Goal: Task Accomplishment & Management: Use online tool/utility

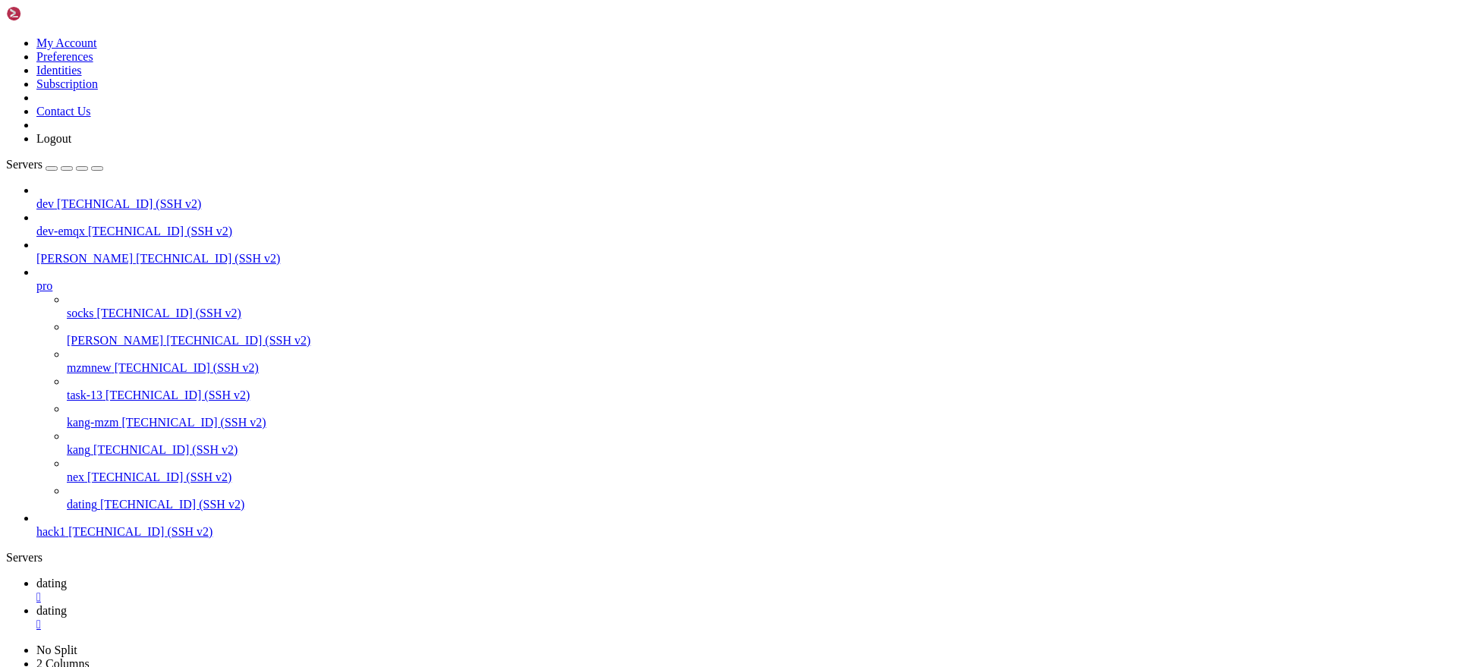
scroll to position [13217, 0]
click at [67, 577] on span "dating" at bounding box center [51, 583] width 30 height 13
click at [348, 618] on div "" at bounding box center [743, 625] width 1415 height 14
click at [14, 17] on img at bounding box center [49, 13] width 87 height 15
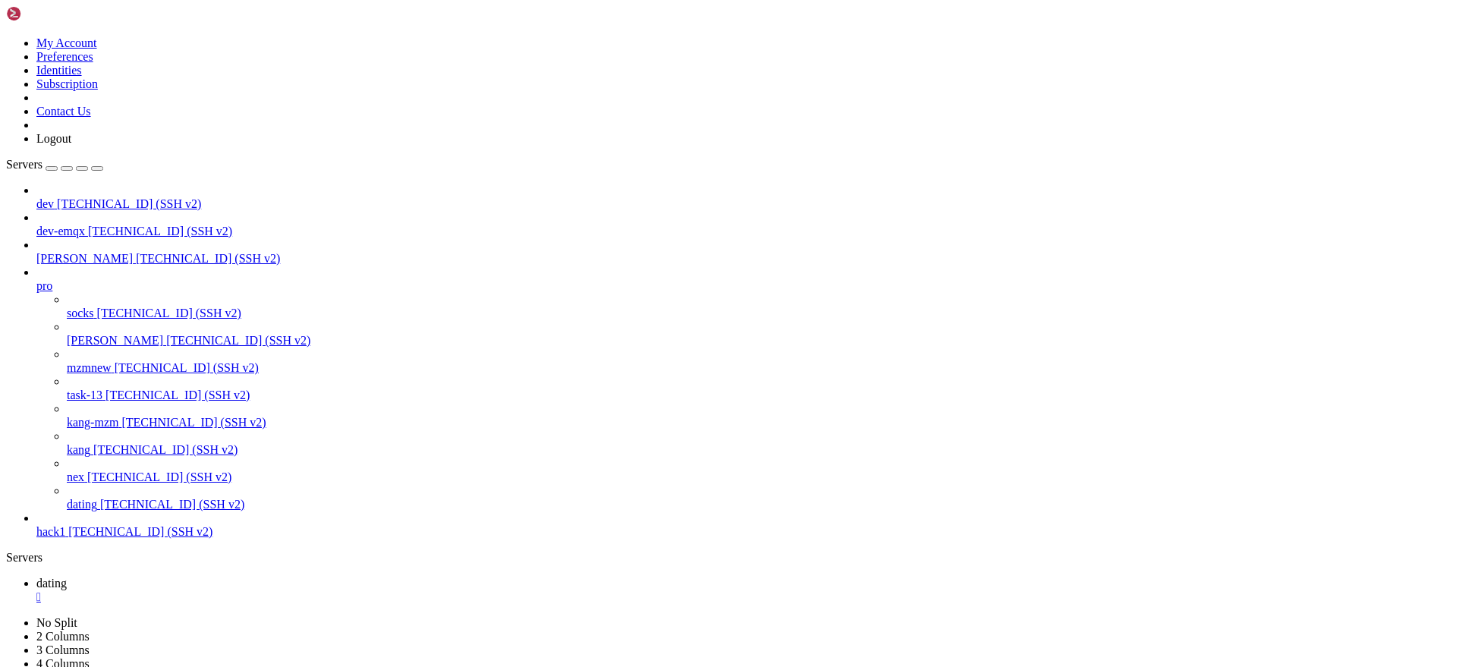
click at [6, 36] on icon at bounding box center [6, 36] width 0 height 0
click at [97, 49] on link "My Account" at bounding box center [66, 42] width 61 height 13
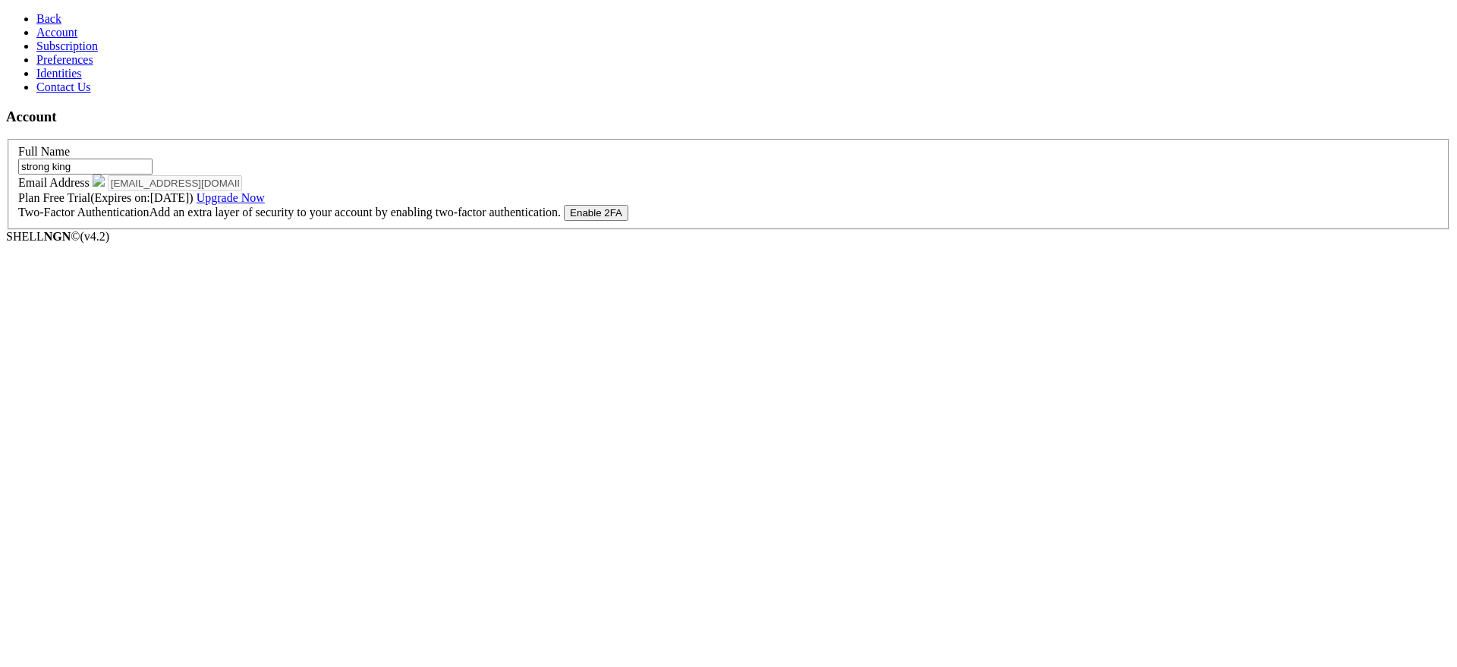
click at [80, 52] on span "Subscription" at bounding box center [66, 45] width 61 height 13
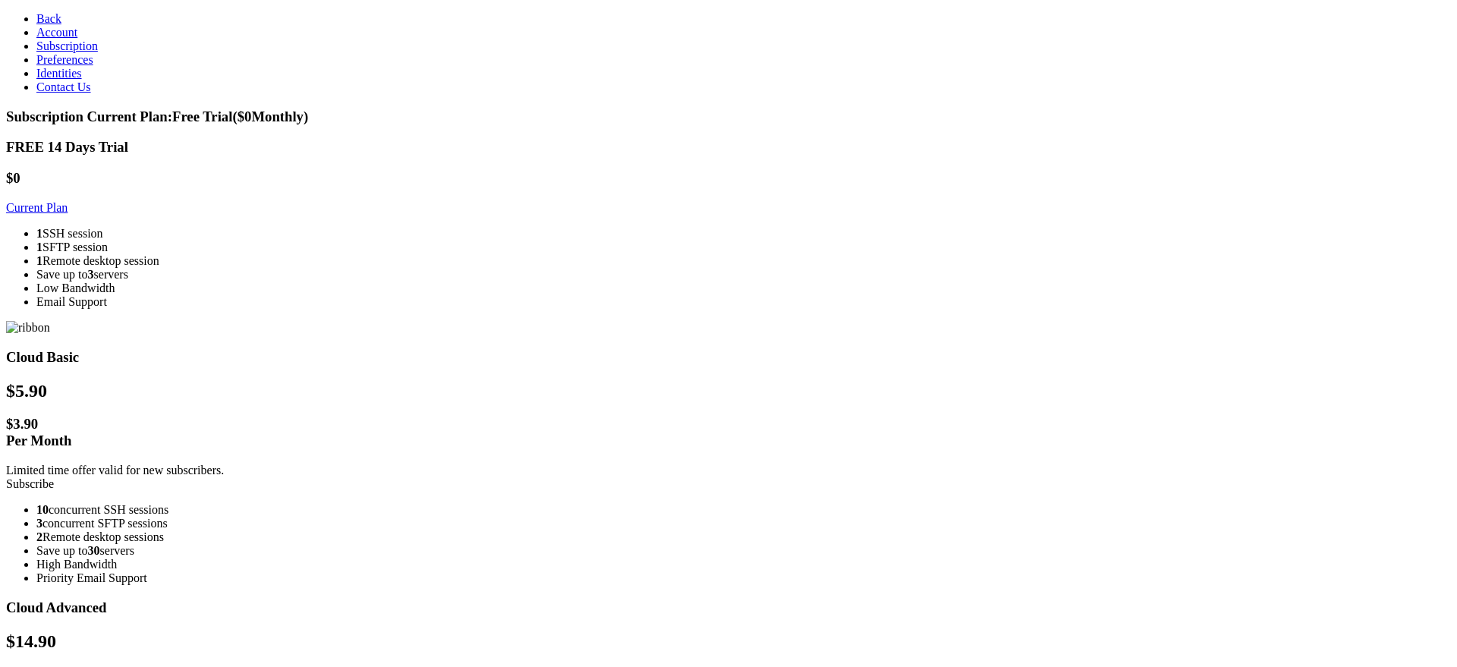
click at [90, 66] on link "Preferences" at bounding box center [64, 59] width 57 height 13
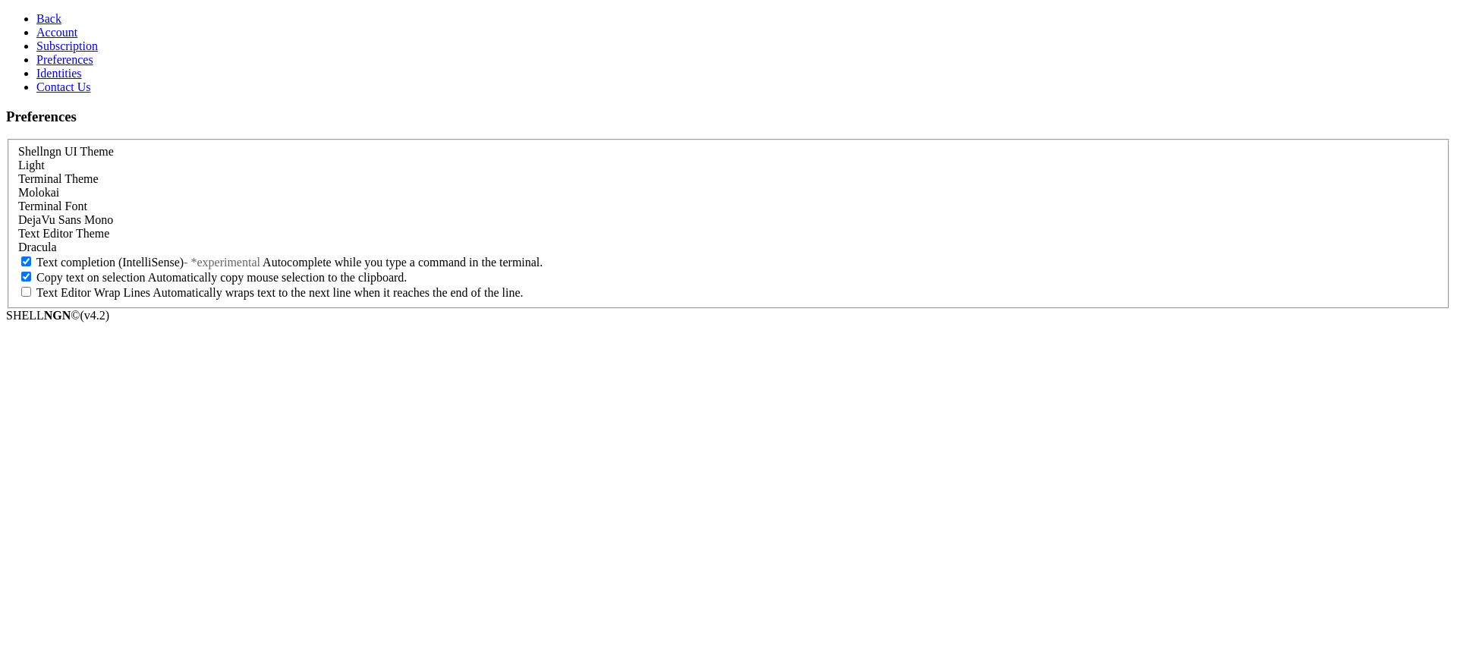
click at [82, 80] on link "Identities" at bounding box center [59, 73] width 46 height 13
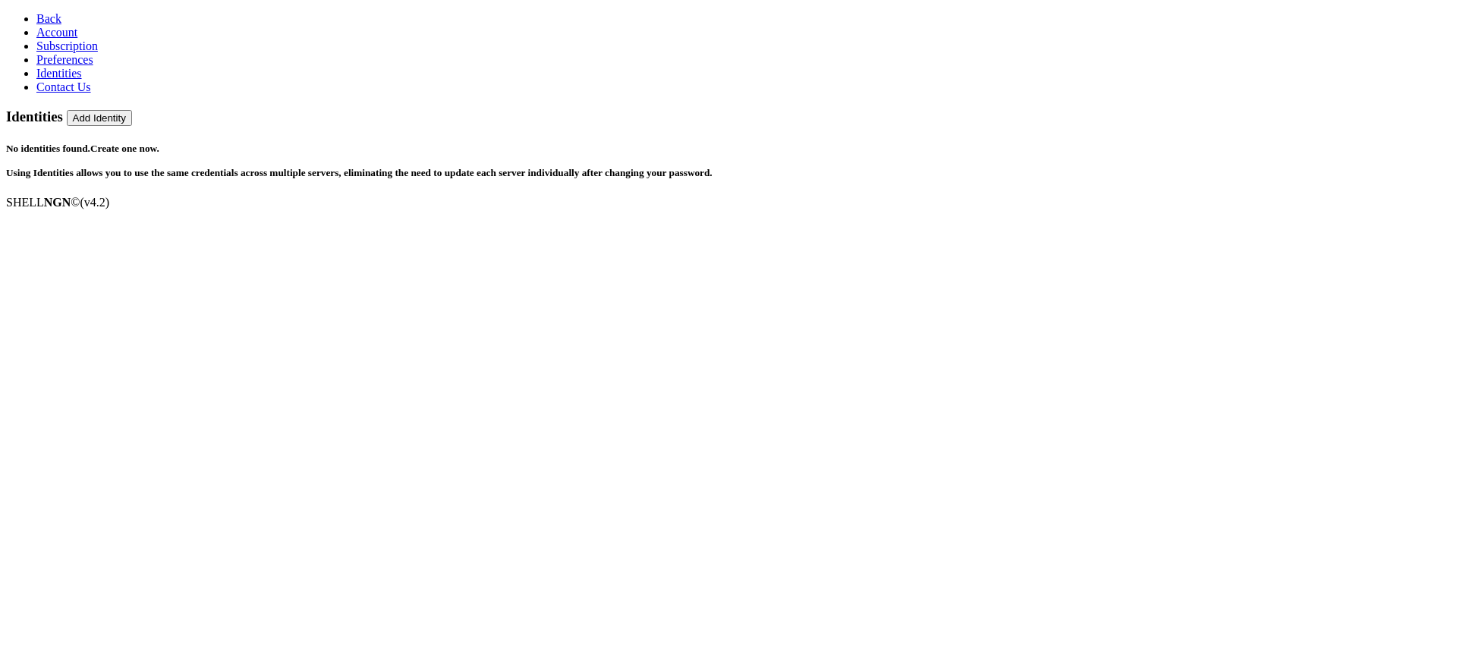
click at [79, 93] on span "Contact Us" at bounding box center [63, 86] width 55 height 13
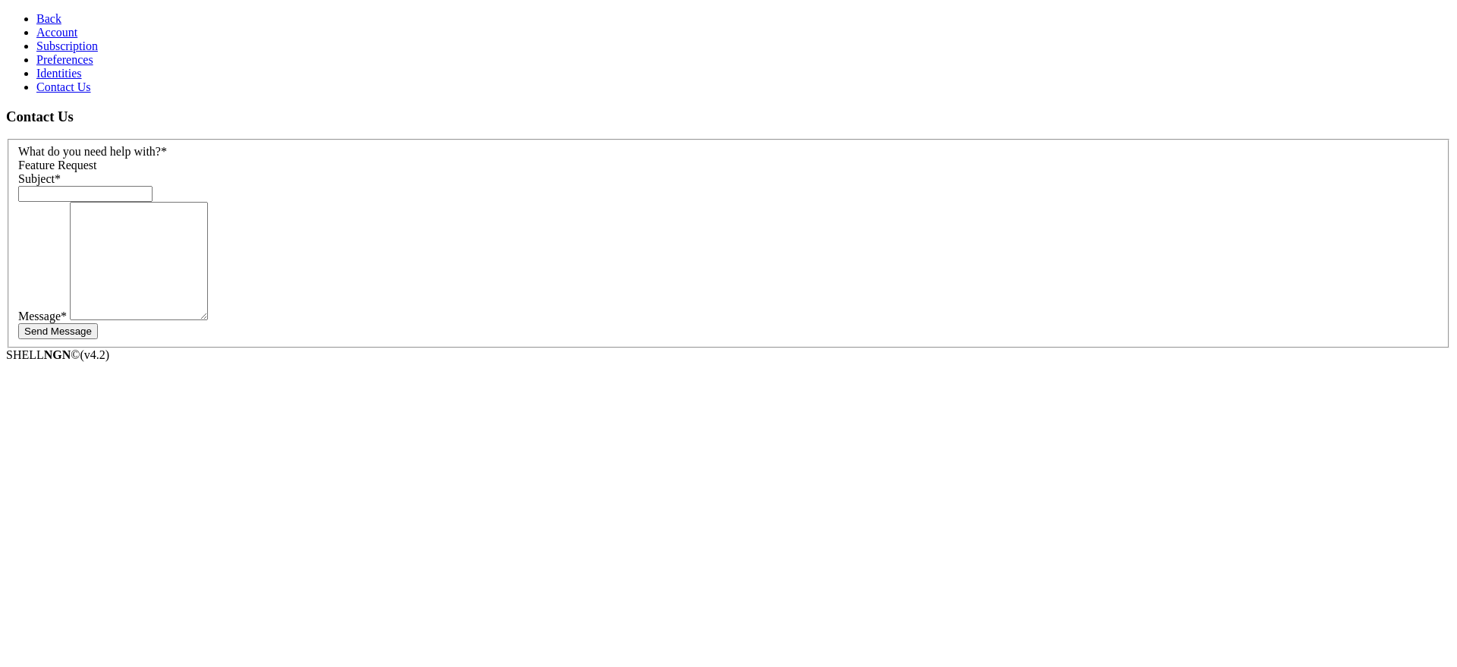
click at [87, 52] on span "Subscription" at bounding box center [66, 45] width 61 height 13
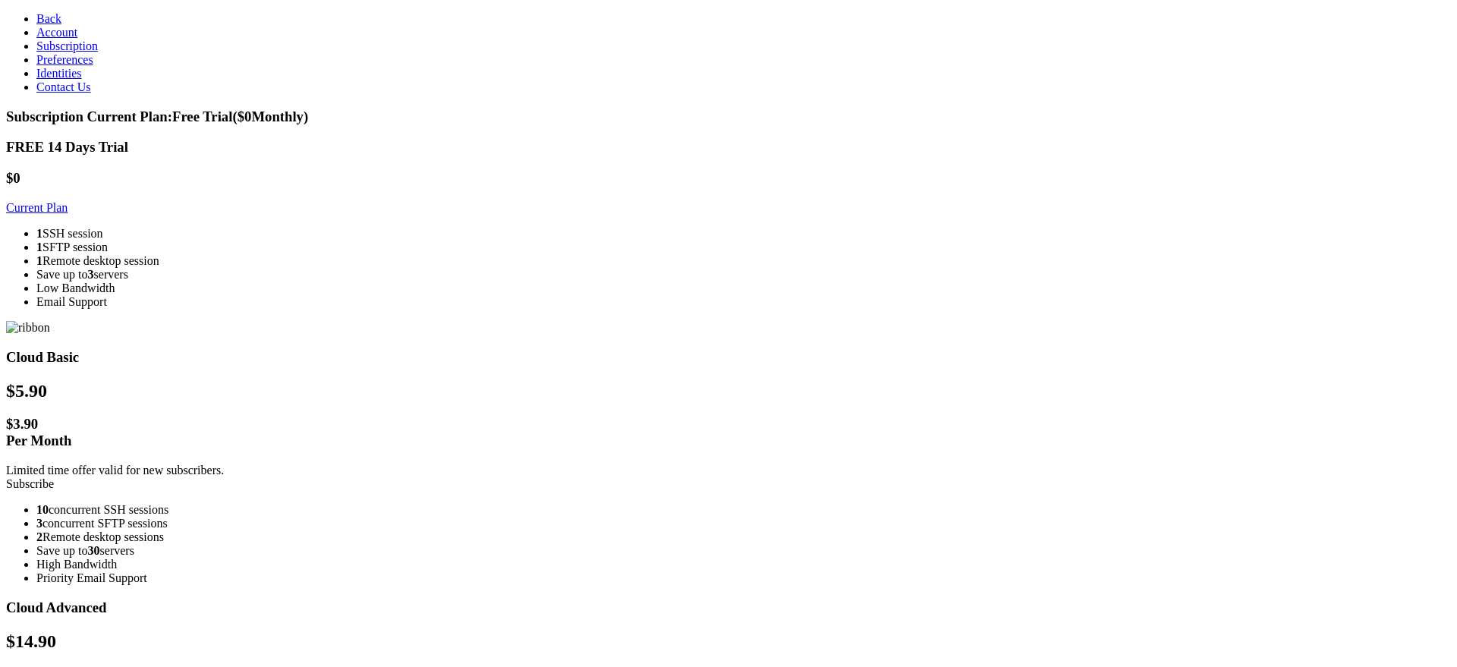
click at [36, 14] on icon at bounding box center [36, 18] width 0 height 13
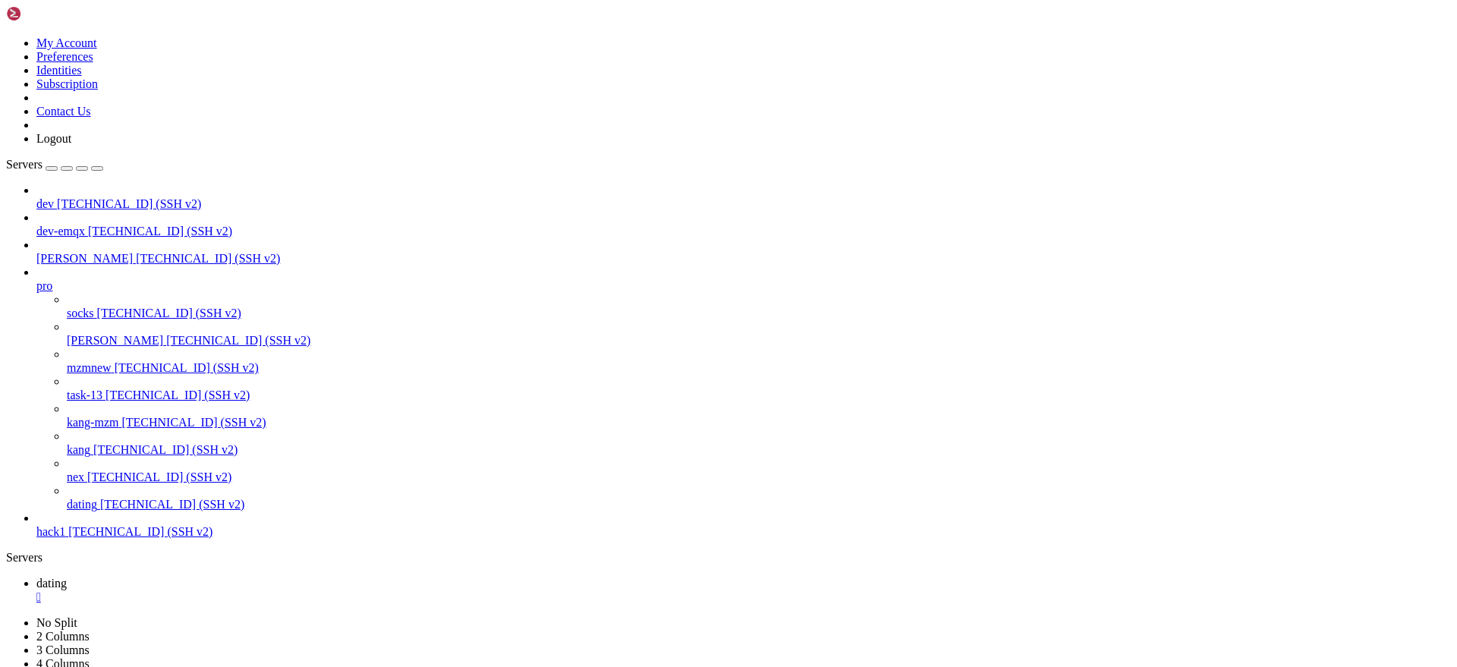
scroll to position [13103, 0]
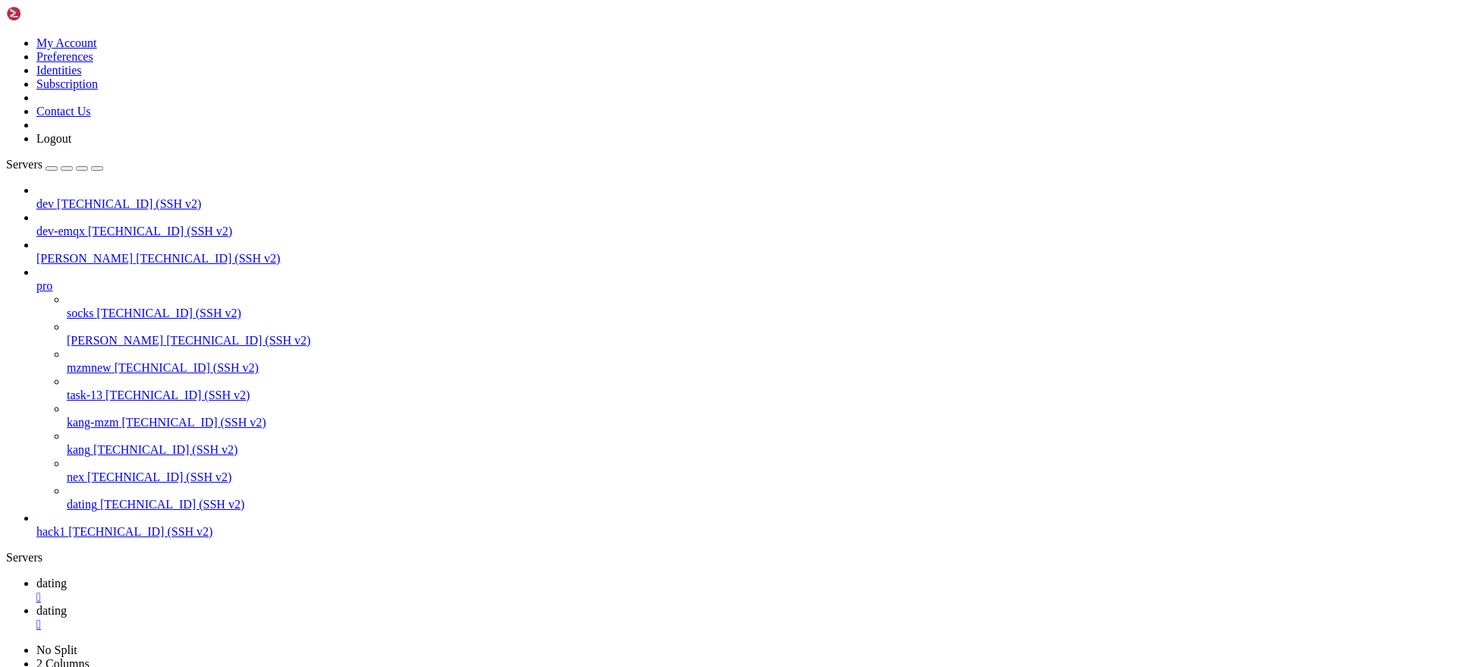
type input "/root/deploy/fcm"
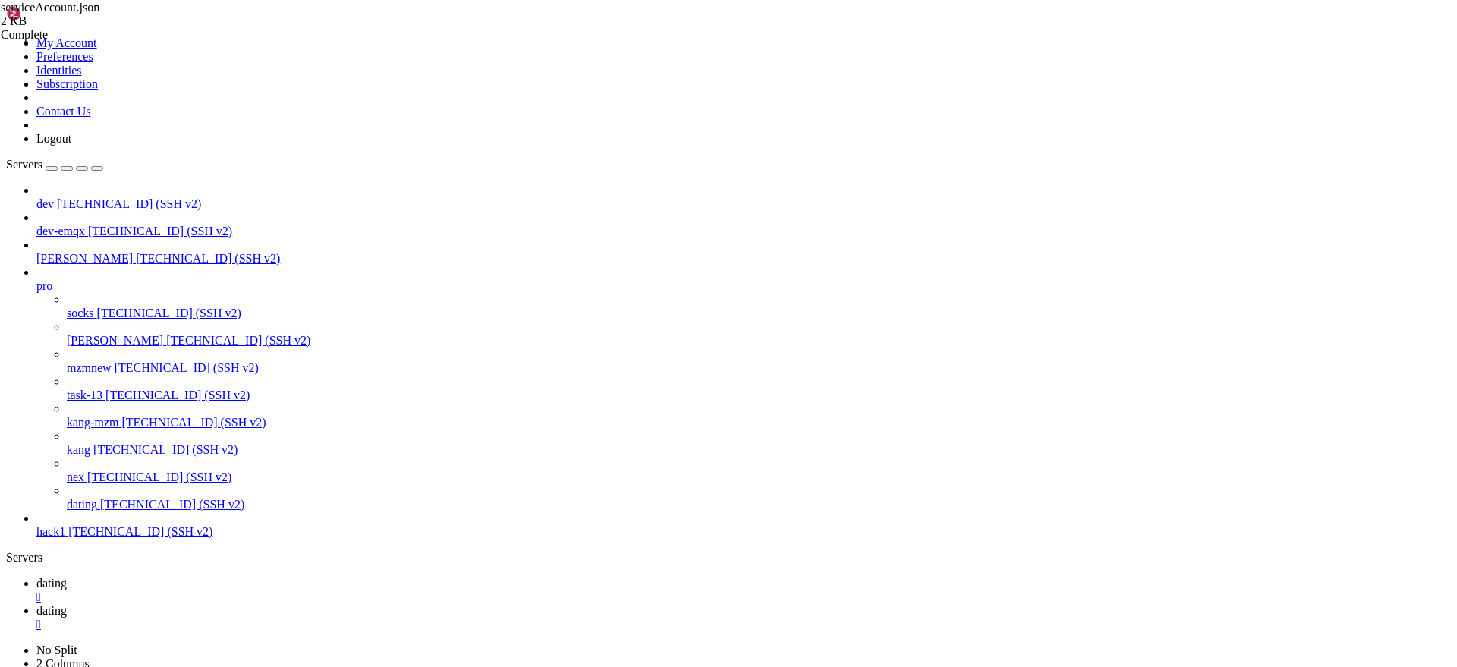
click at [67, 577] on span "dating" at bounding box center [51, 583] width 30 height 13
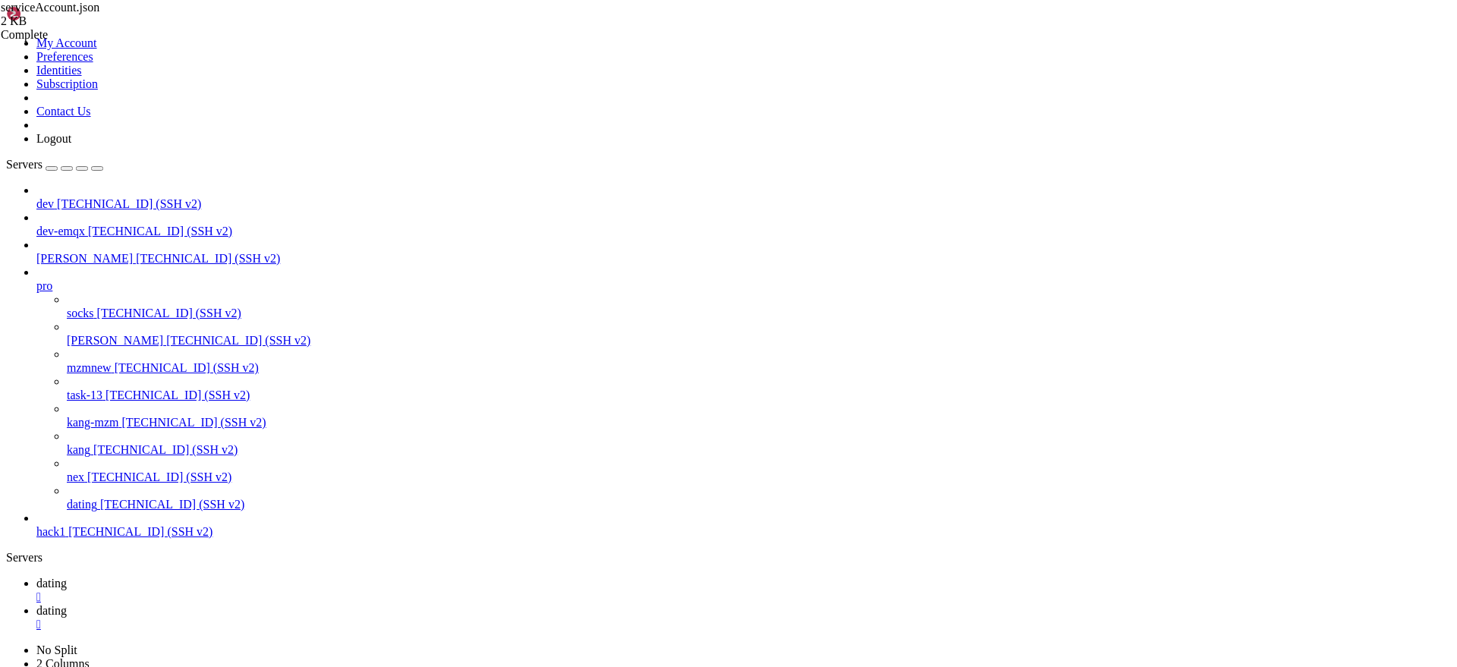
scroll to position [12548, 0]
click at [294, 604] on link "dating " at bounding box center [743, 617] width 1415 height 27
drag, startPoint x: 322, startPoint y: 158, endPoint x: 273, endPoint y: 159, distance: 48.6
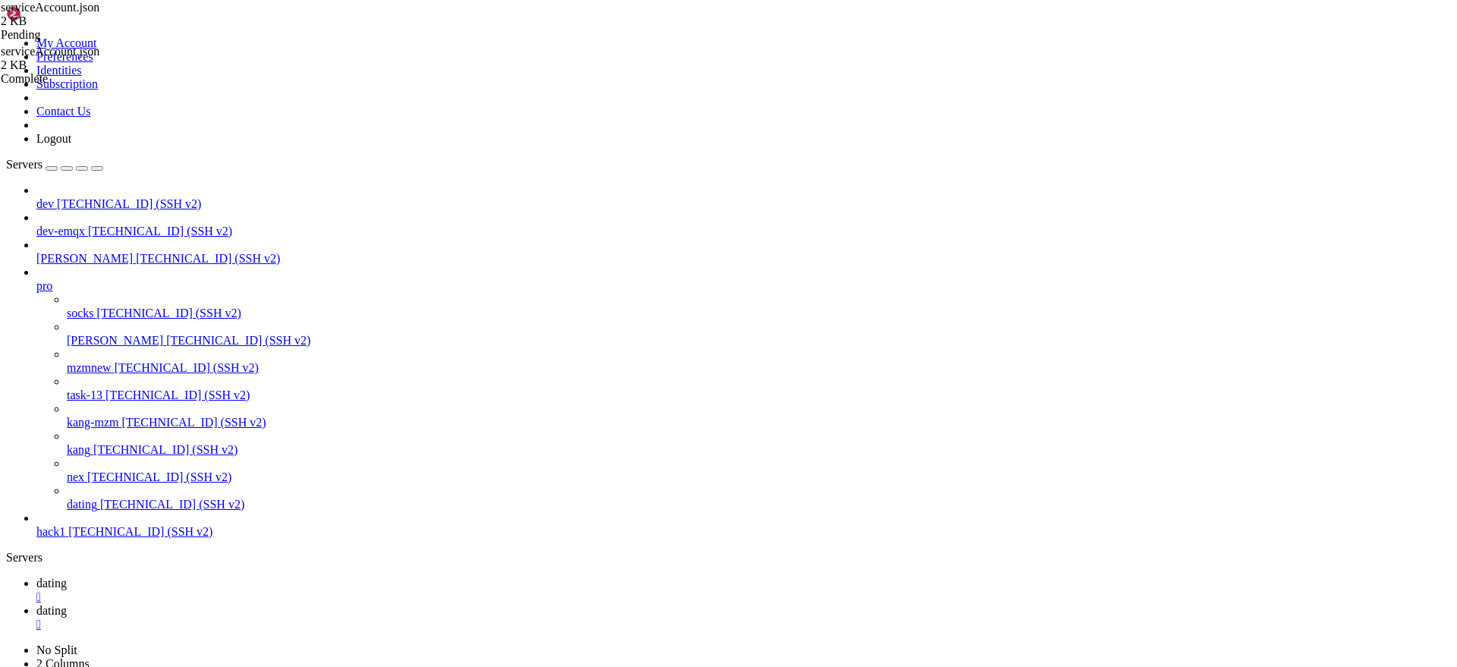
click at [67, 577] on span "dating" at bounding box center [51, 583] width 30 height 13
drag, startPoint x: 391, startPoint y: 1199, endPoint x: 402, endPoint y: 1196, distance: 11.8
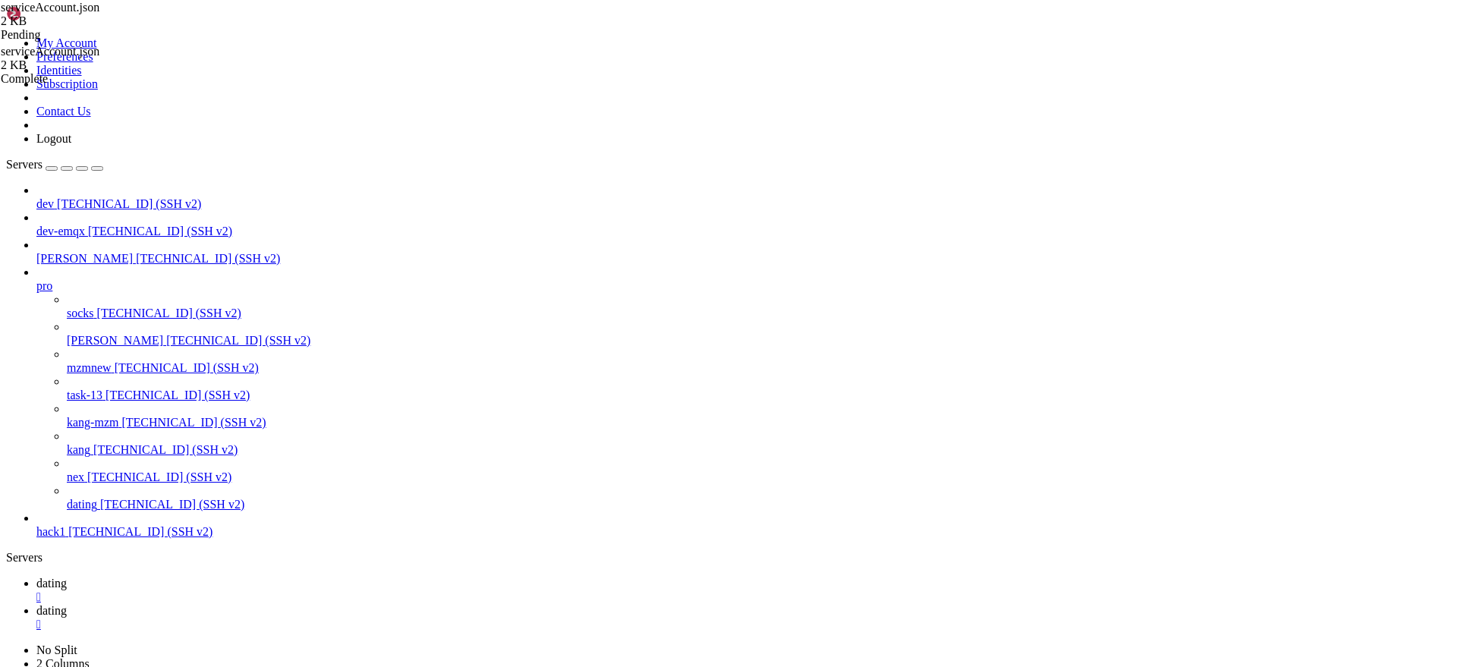
drag, startPoint x: 230, startPoint y: 1098, endPoint x: 427, endPoint y: 1095, distance: 196.6
copy x-row "/app/config/serviceAccount.json"
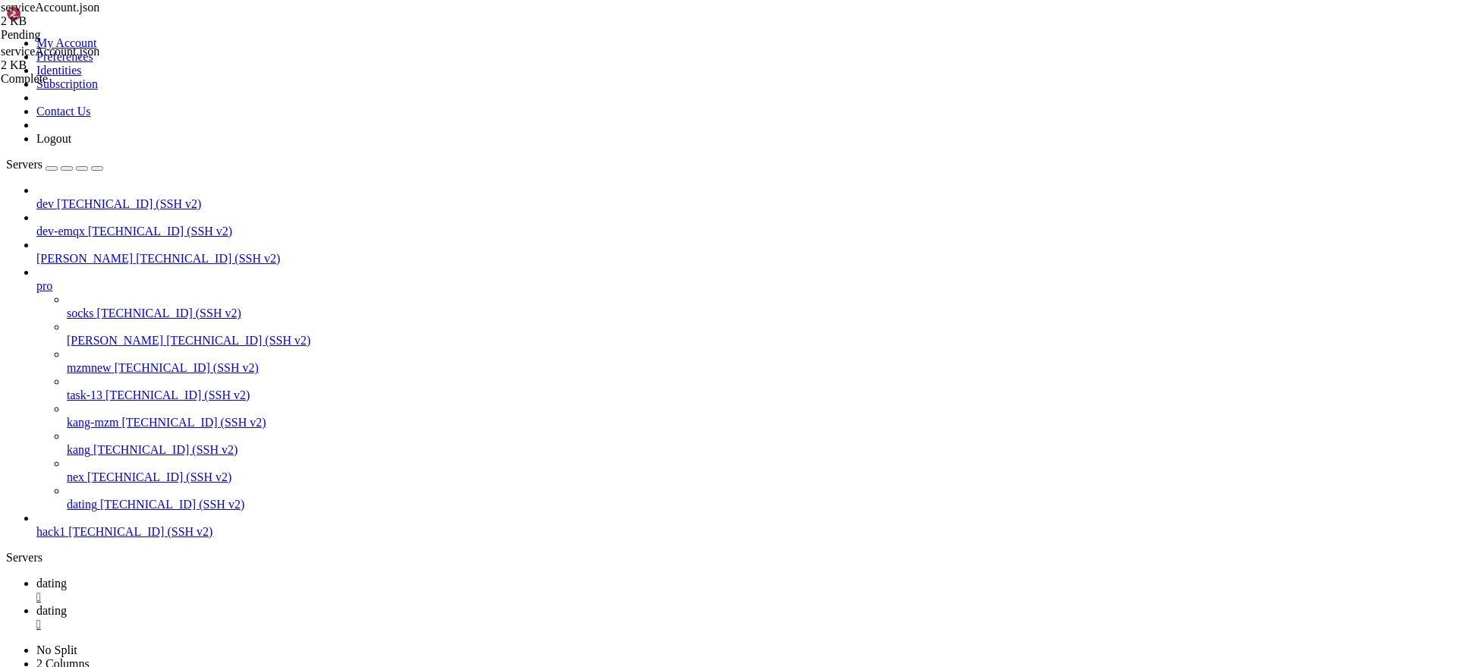
scroll to position [12573, 0]
copy x-row "4e4a78f"
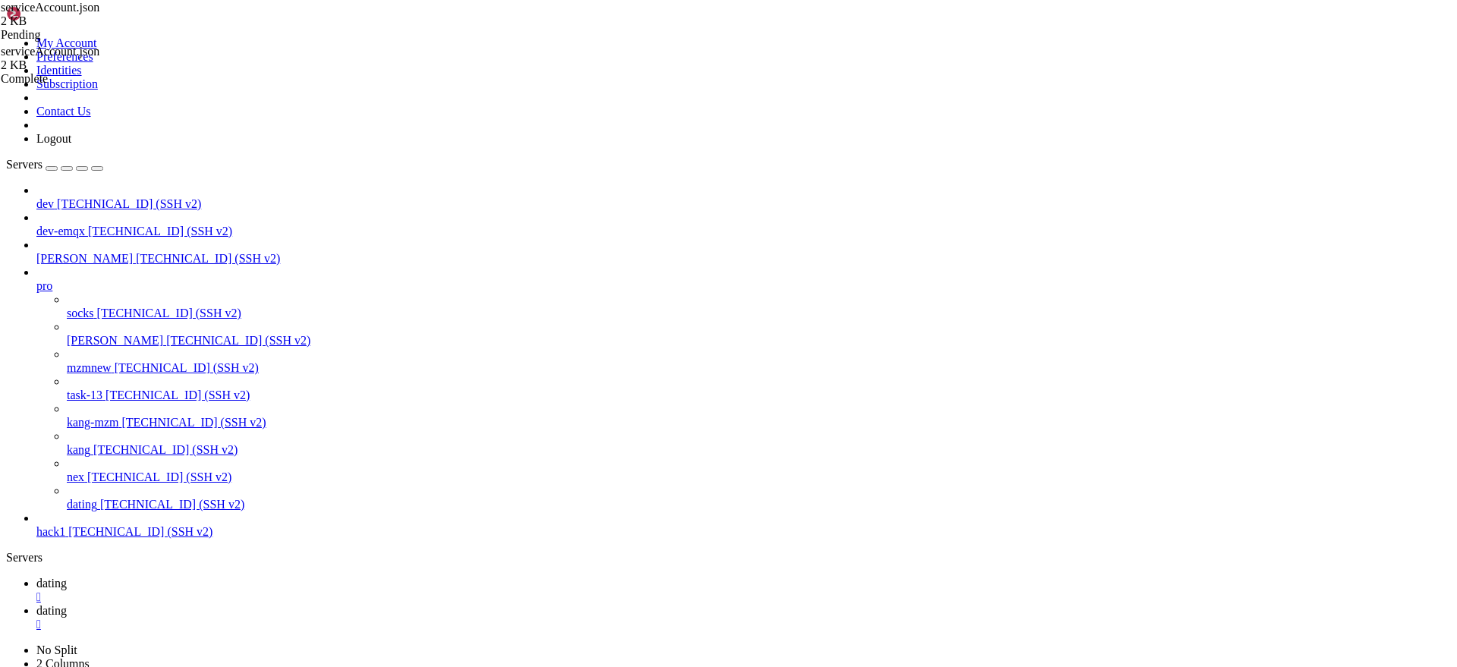
scroll to position [12586, 0]
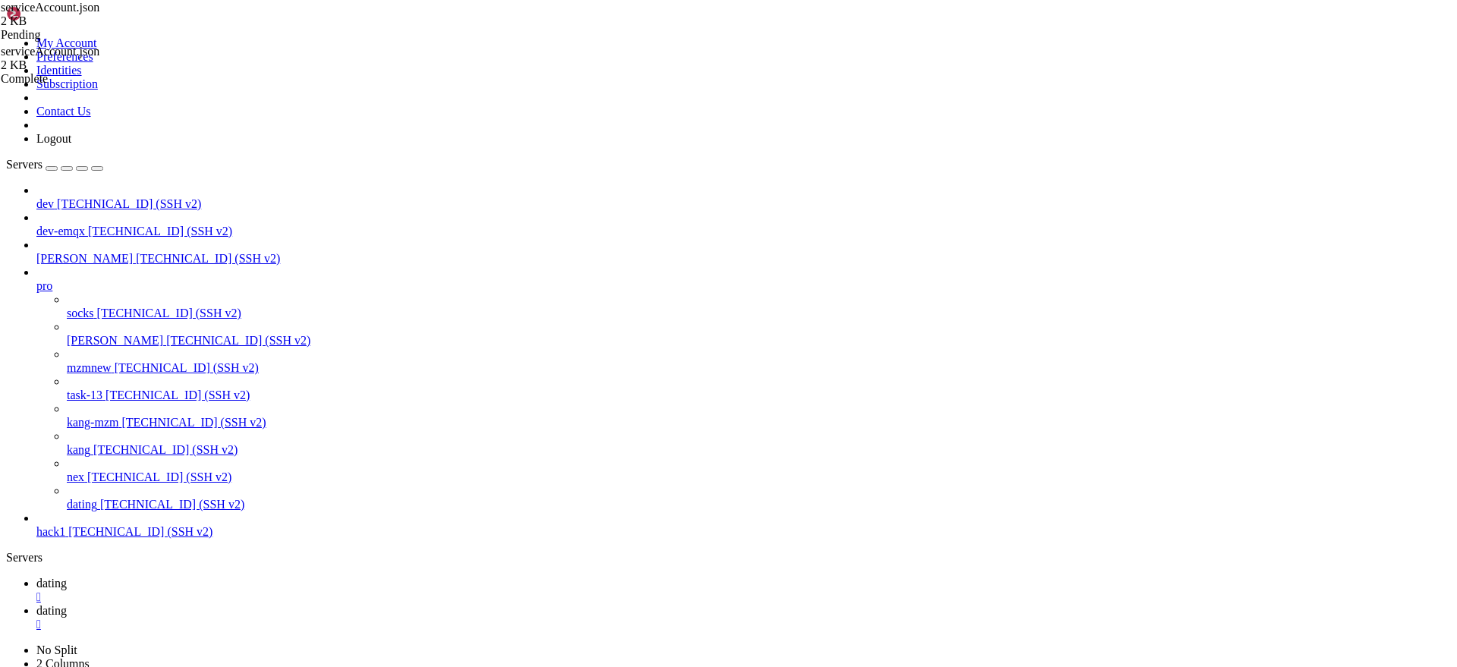
drag, startPoint x: 564, startPoint y: 1394, endPoint x: 15, endPoint y: 1249, distance: 567.6
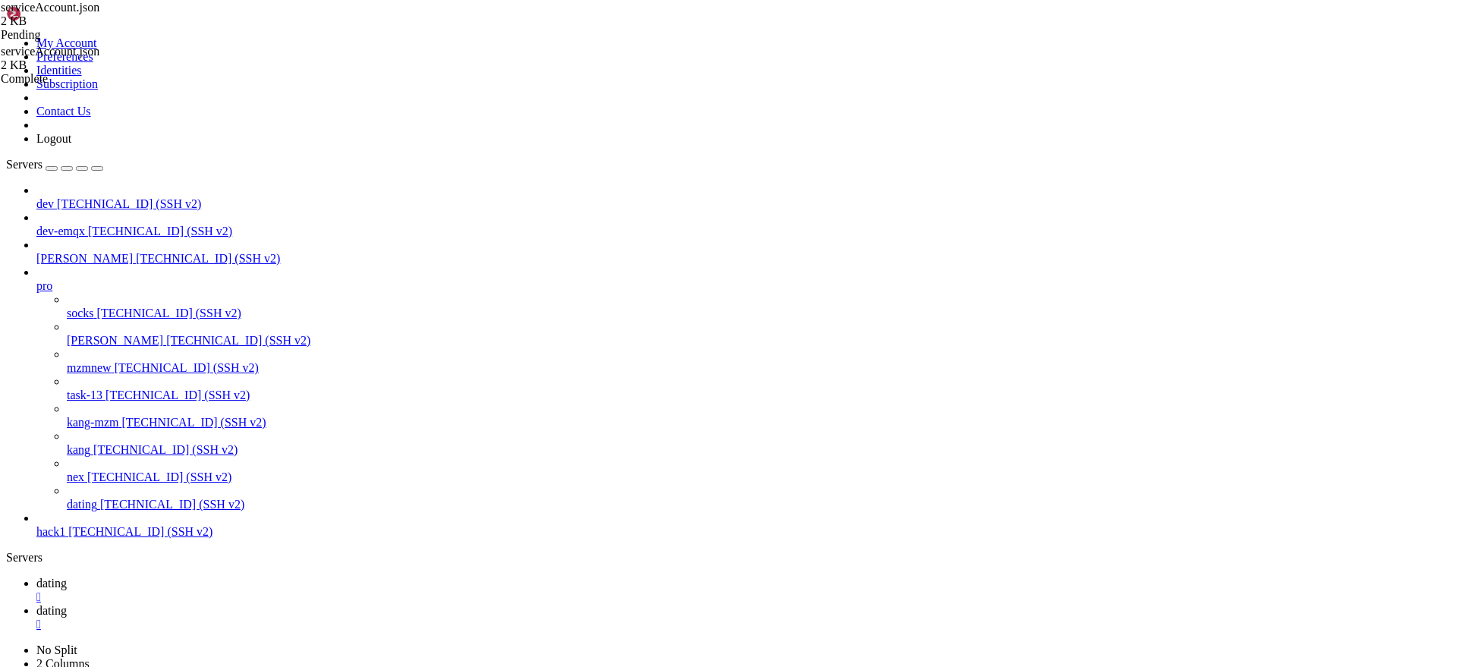
click at [300, 604] on link "dating " at bounding box center [743, 617] width 1415 height 27
click at [67, 577] on span "dating" at bounding box center [51, 583] width 30 height 13
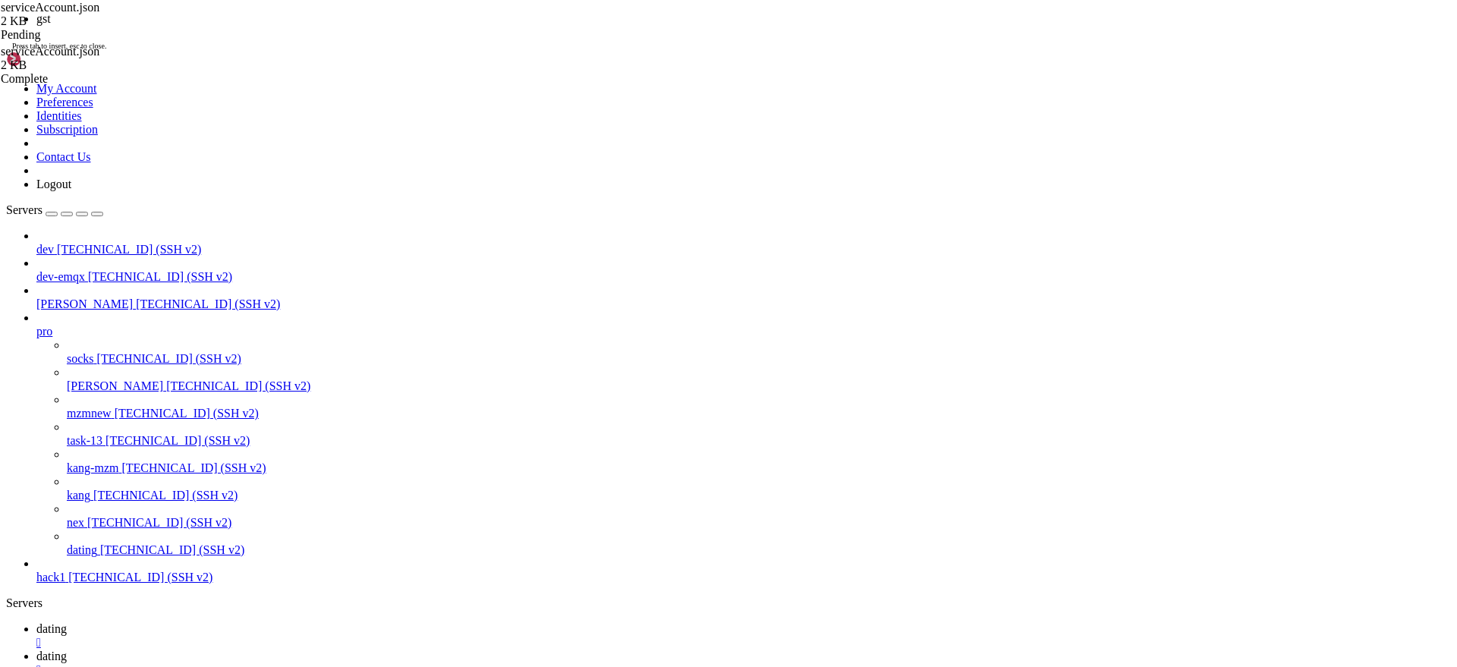
scroll to position [17168, 0]
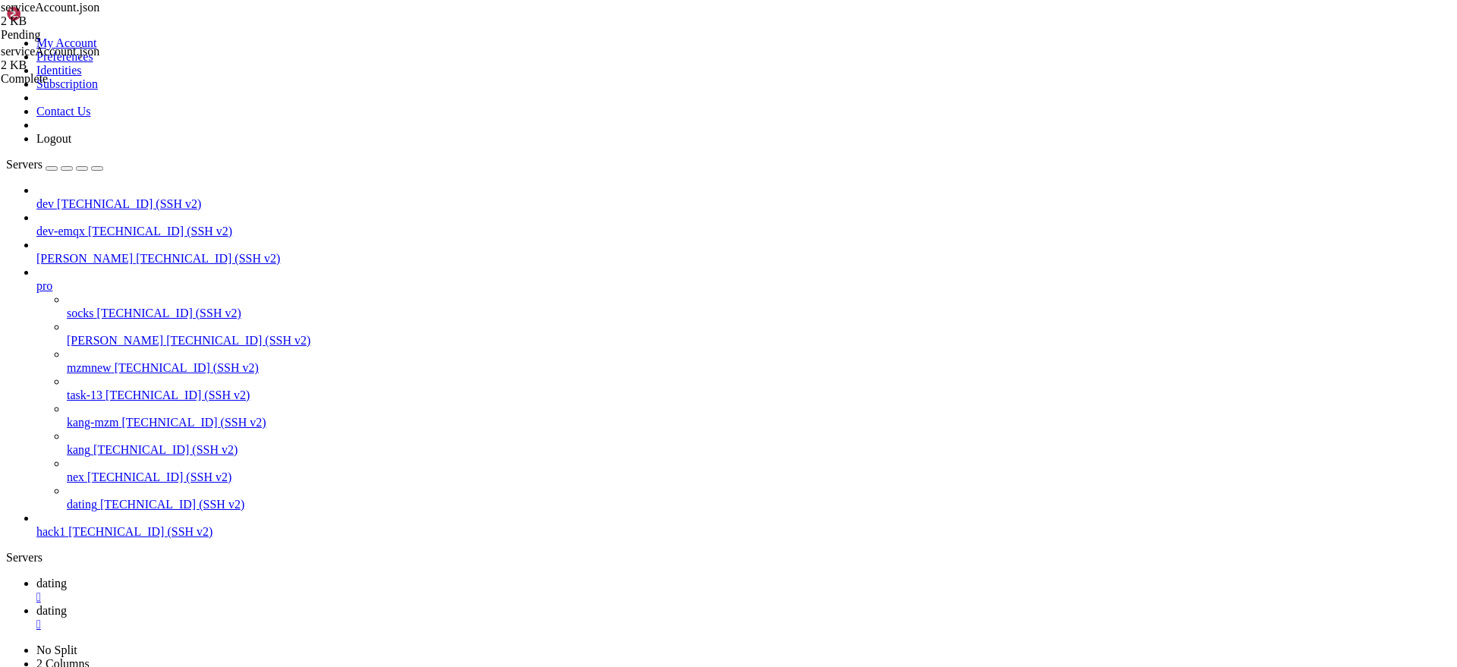
drag, startPoint x: 224, startPoint y: 924, endPoint x: 415, endPoint y: 921, distance: 191.3
copy x-row "git checkout -b fcm origin/fcm"
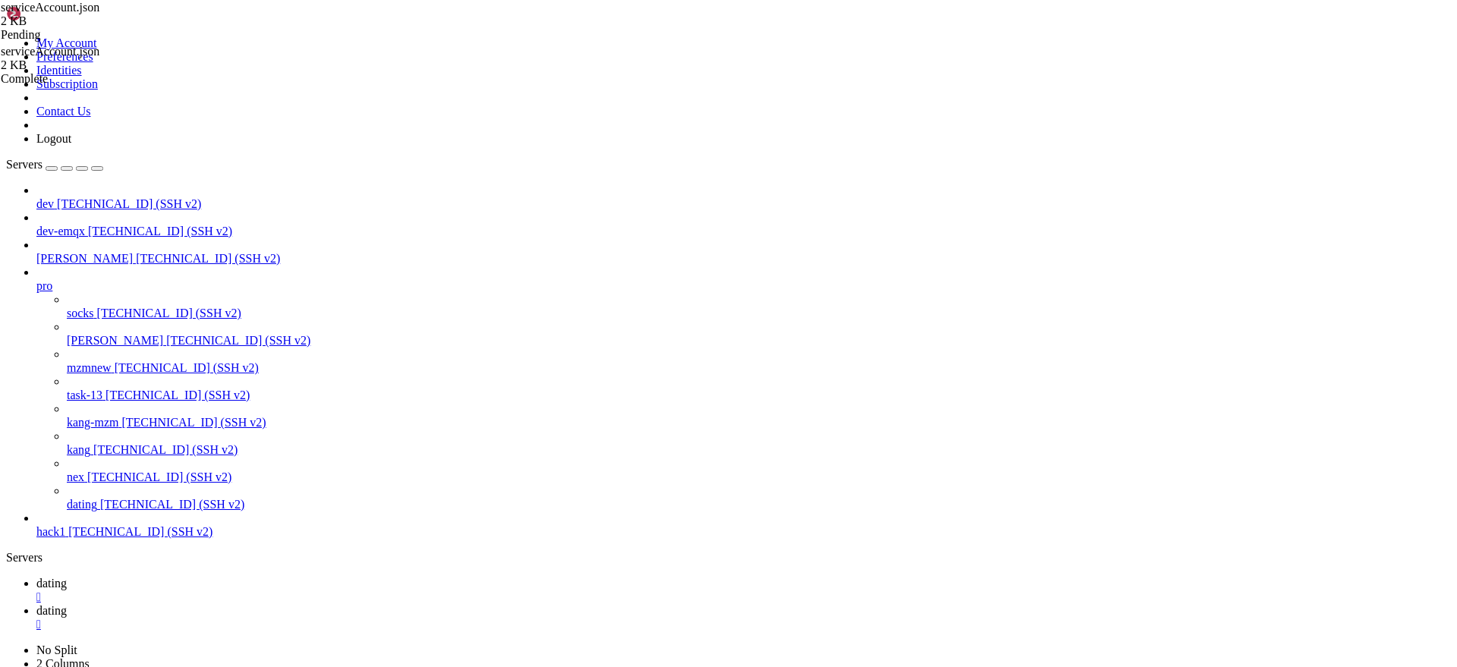
drag, startPoint x: 140, startPoint y: 1389, endPoint x: 293, endPoint y: 1385, distance: 153.4
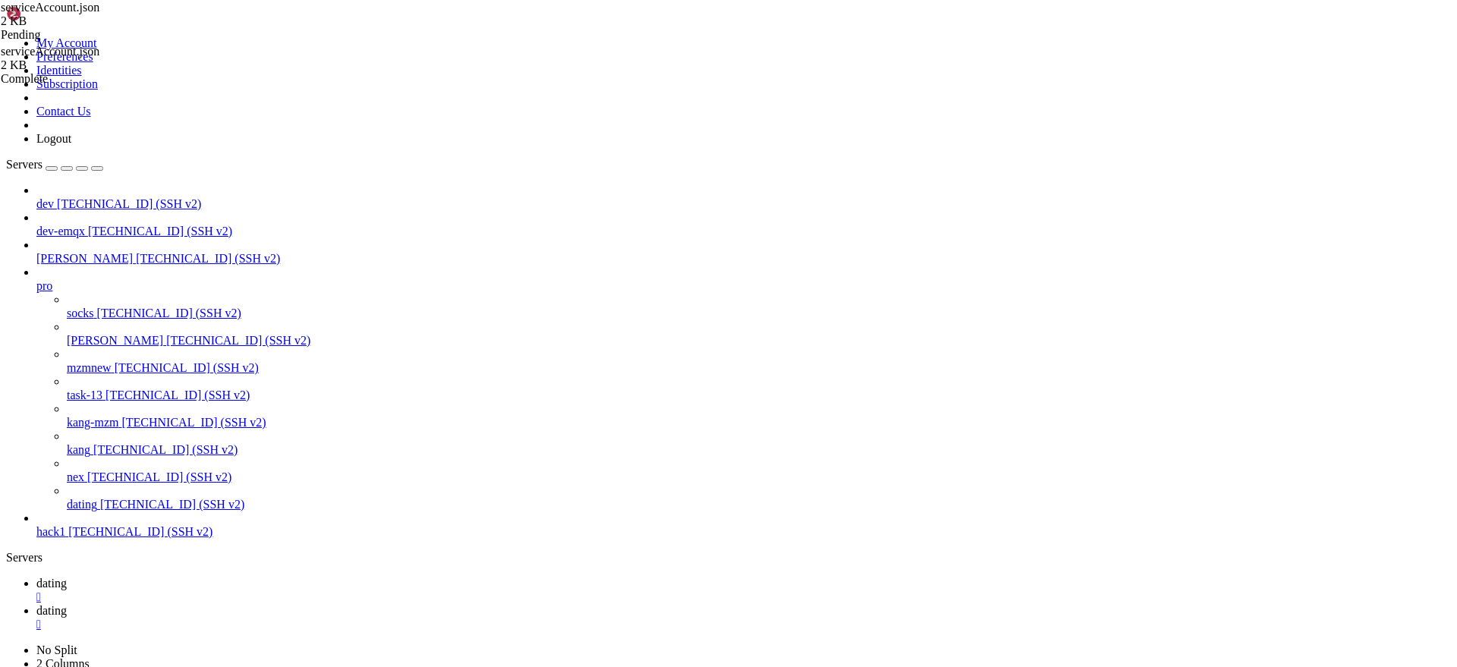
copy x-row "wss://[DOMAIN_NAME]:5210"
drag, startPoint x: 151, startPoint y: 1415, endPoint x: 286, endPoint y: 1410, distance: 135.2
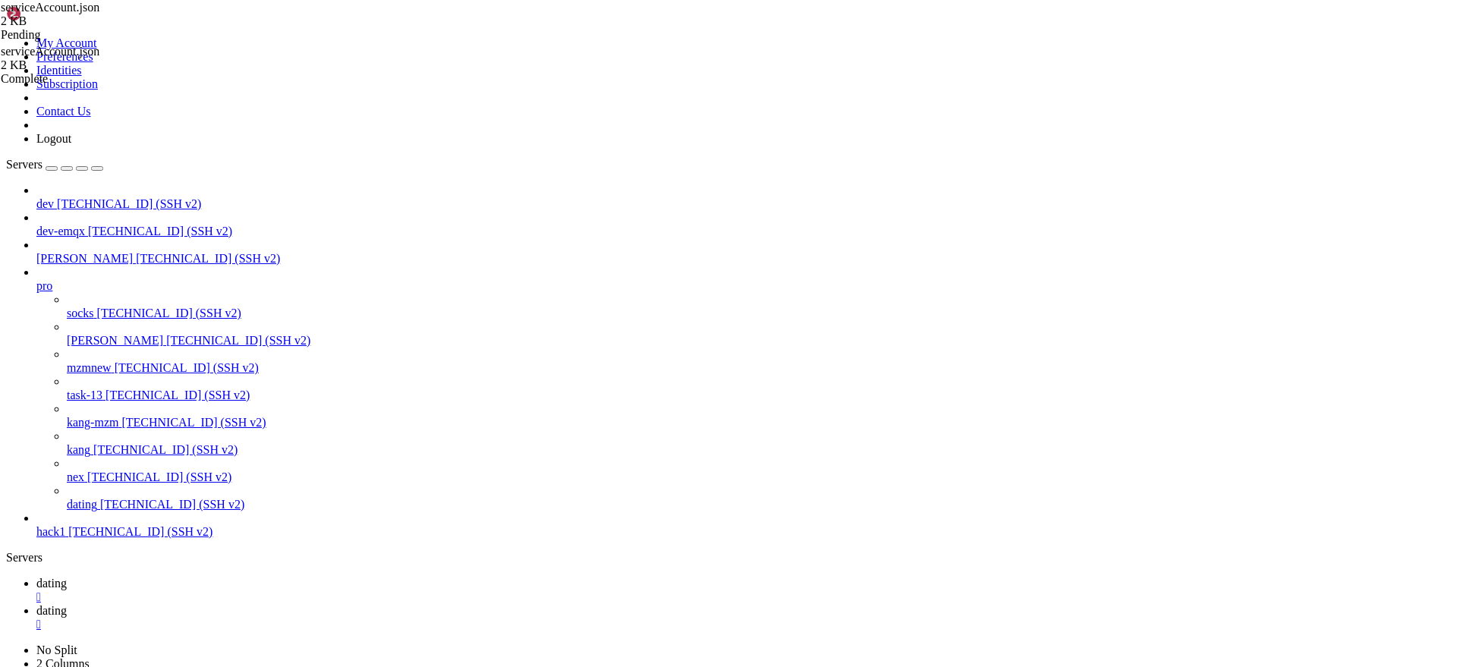
drag, startPoint x: 151, startPoint y: 1415, endPoint x: 329, endPoint y: 1415, distance: 178.4
copy x-row "[URL][DOMAIN_NAME]"
